Goal: Navigation & Orientation: Find specific page/section

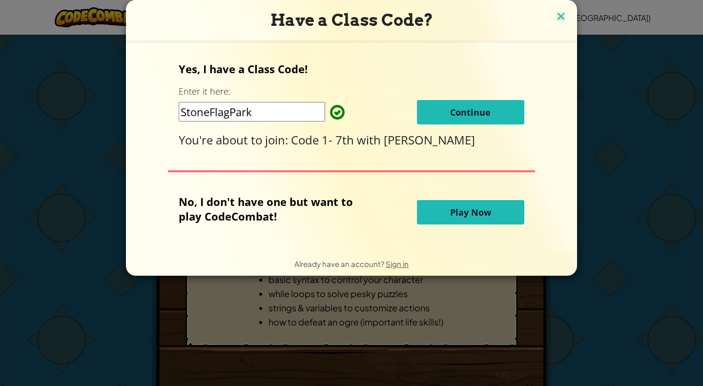
click at [561, 20] on img at bounding box center [561, 17] width 13 height 15
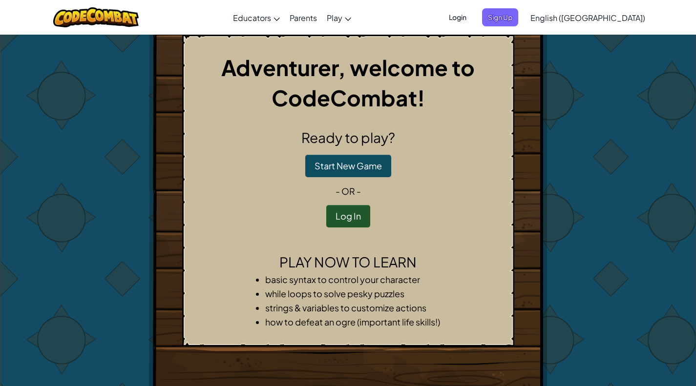
click at [472, 14] on span "Login" at bounding box center [457, 17] width 29 height 18
